Goal: Task Accomplishment & Management: Manage account settings

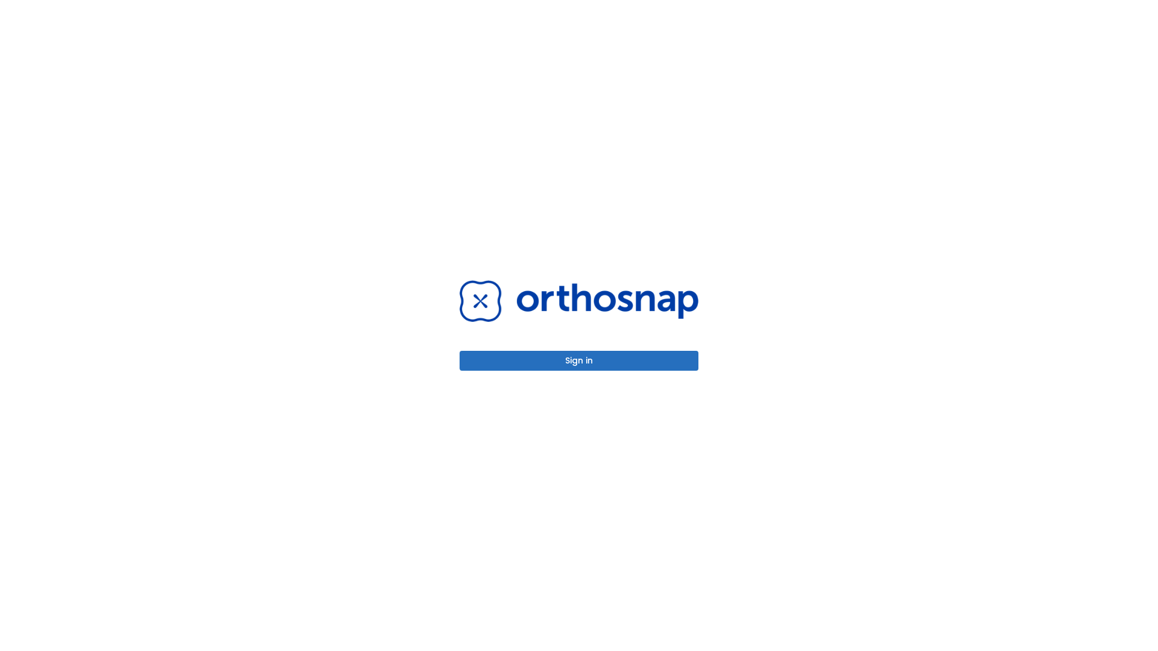
click at [579, 361] on button "Sign in" at bounding box center [579, 361] width 239 height 20
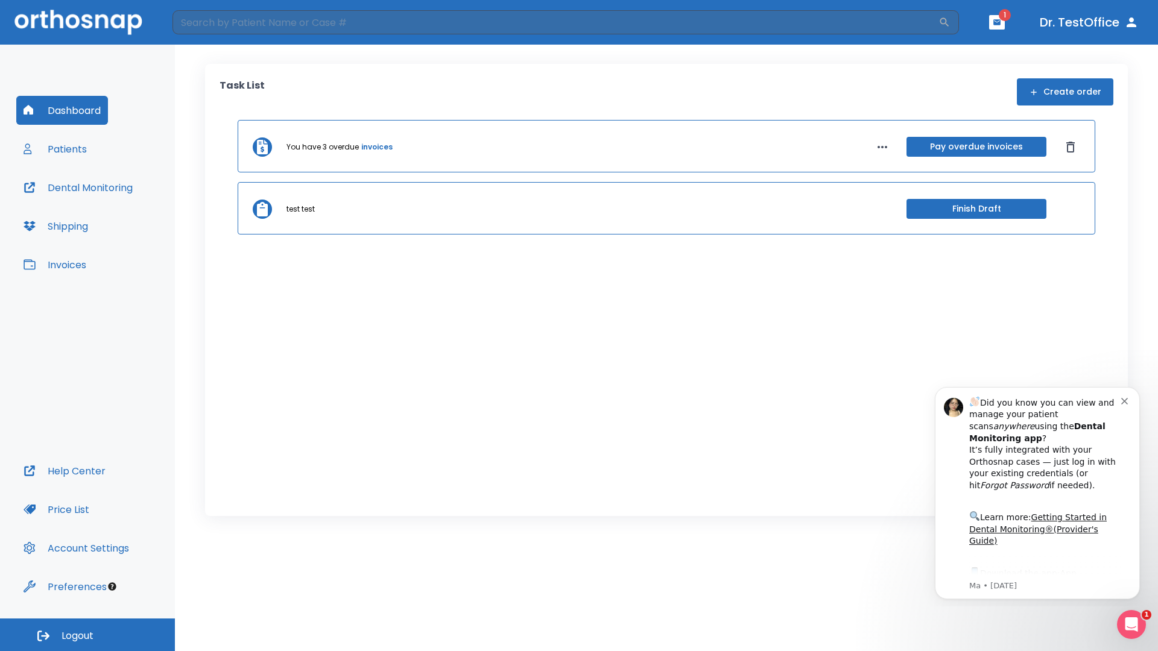
click at [87, 635] on span "Logout" at bounding box center [78, 636] width 32 height 13
